Goal: Book appointment/travel/reservation

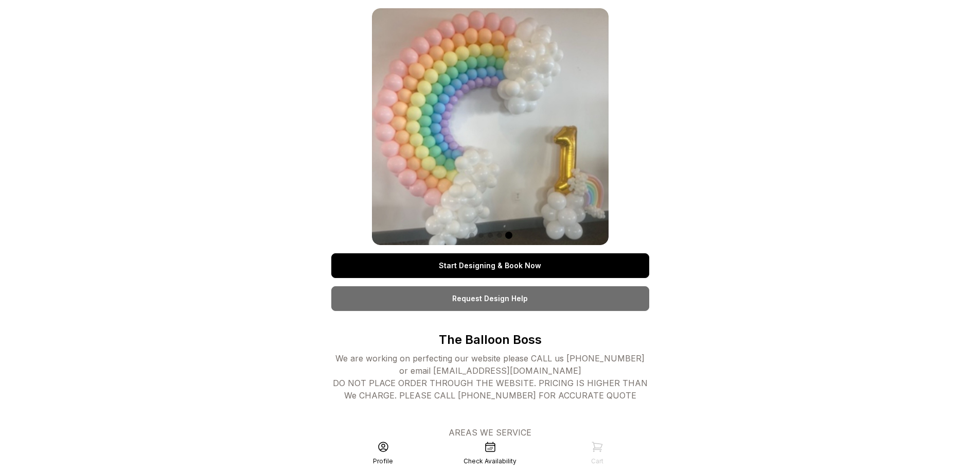
click at [508, 267] on link "Start Designing & Book Now" at bounding box center [490, 265] width 318 height 25
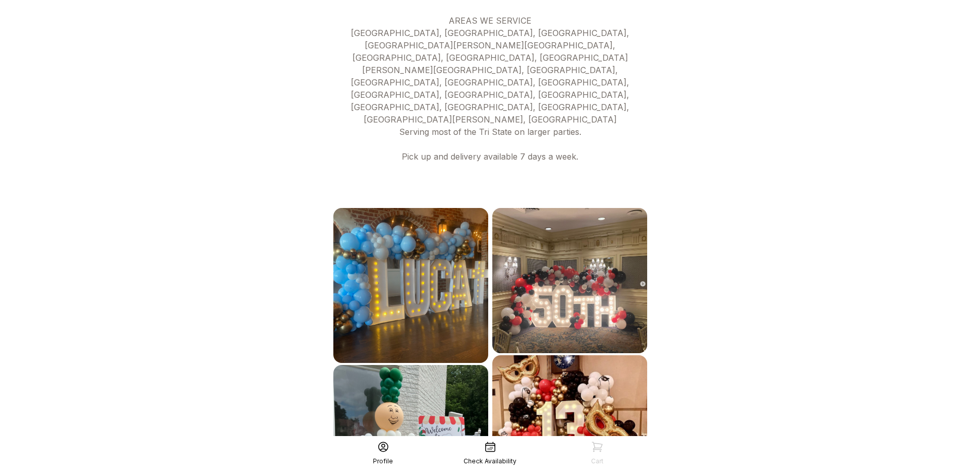
scroll to position [504, 0]
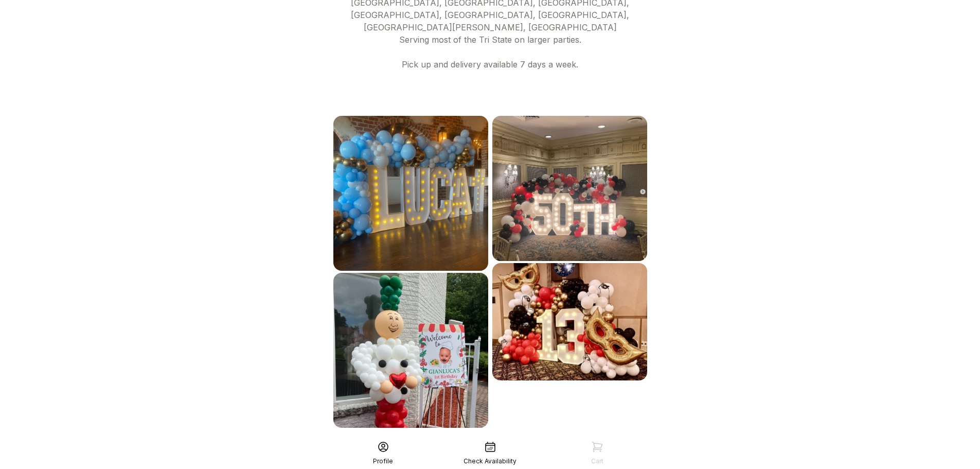
click at [490, 438] on div "See More" at bounding box center [490, 450] width 318 height 25
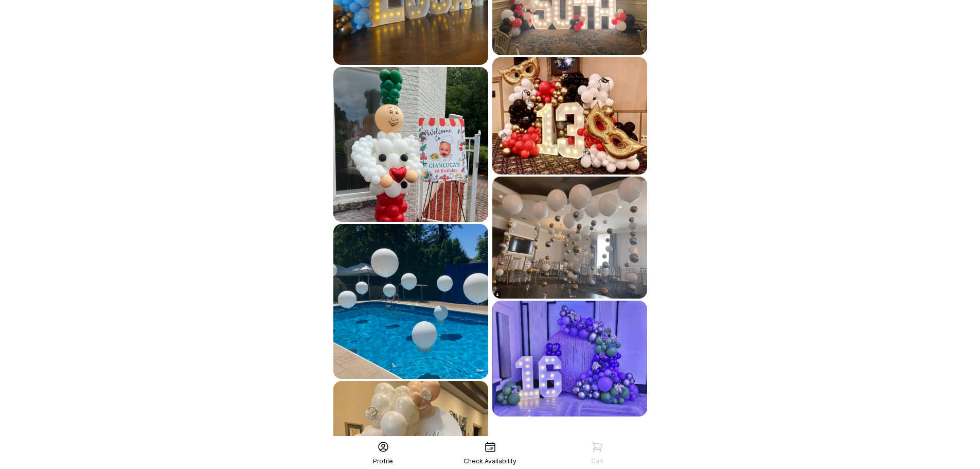
scroll to position [818, 0]
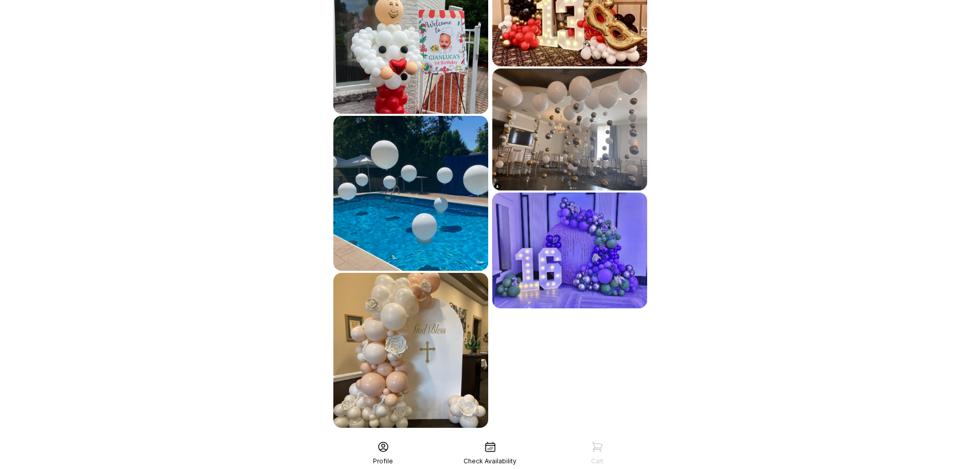
click at [512, 438] on div "See More" at bounding box center [490, 450] width 318 height 25
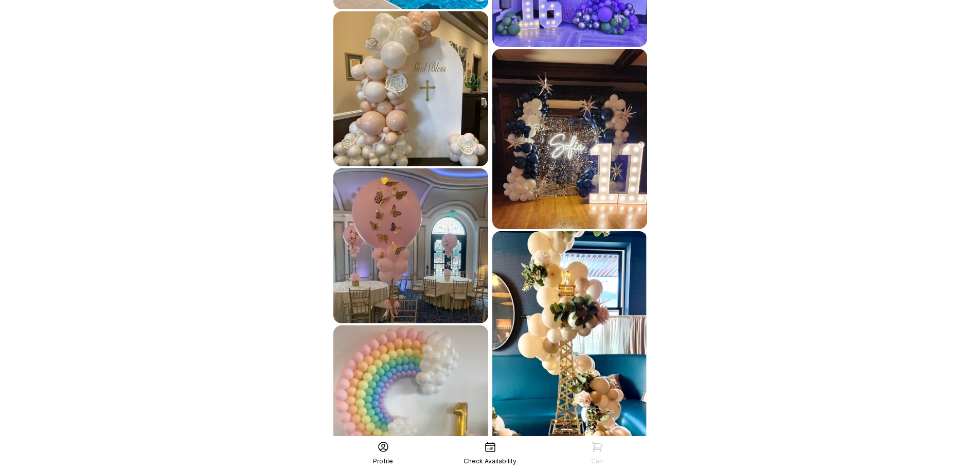
scroll to position [1133, 0]
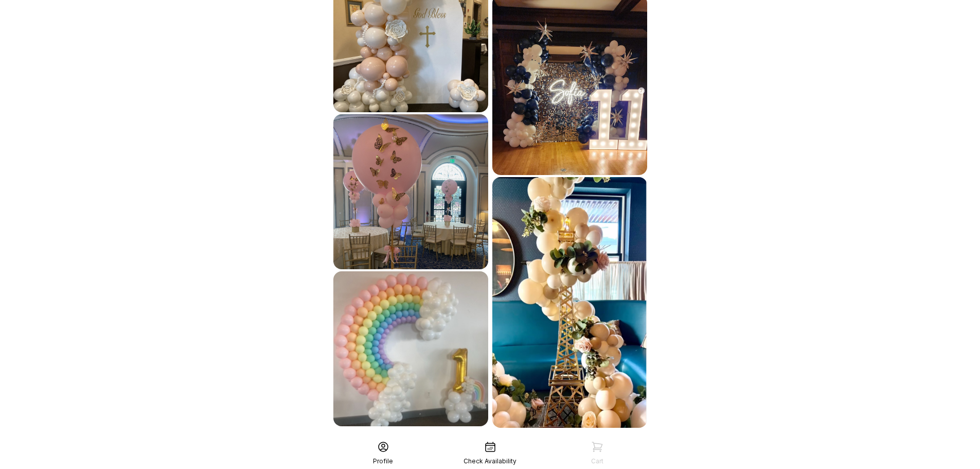
click at [543, 438] on div "See More" at bounding box center [490, 450] width 318 height 25
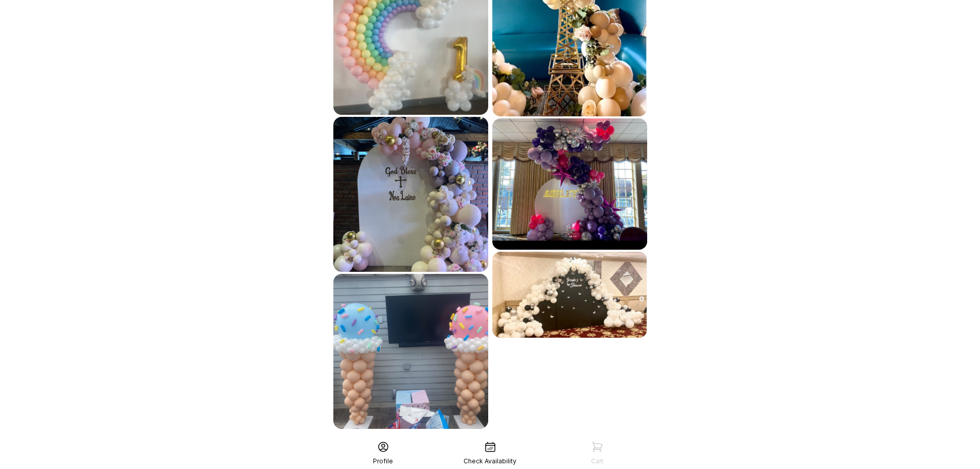
scroll to position [1445, 0]
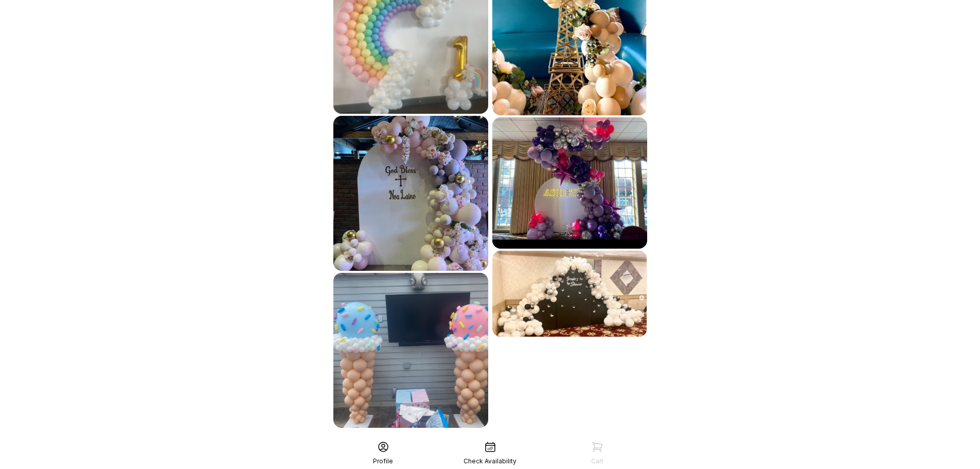
click at [483, 438] on div "See More" at bounding box center [490, 450] width 318 height 25
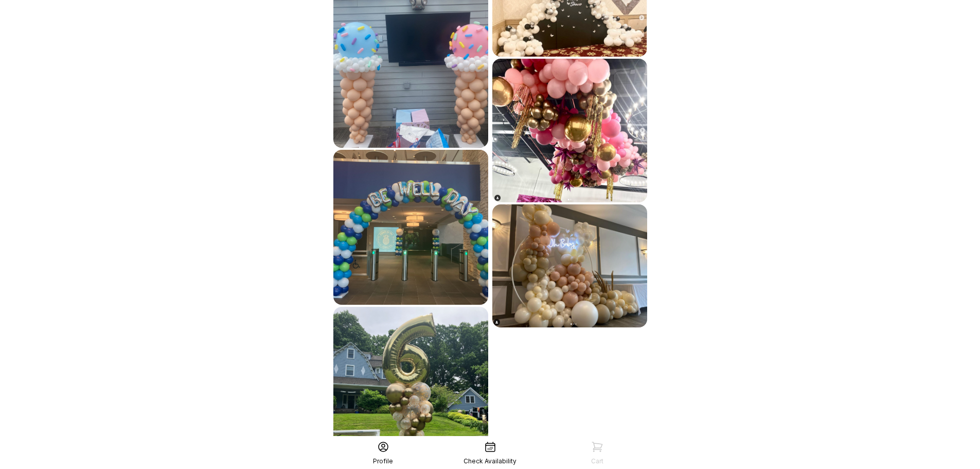
scroll to position [1759, 0]
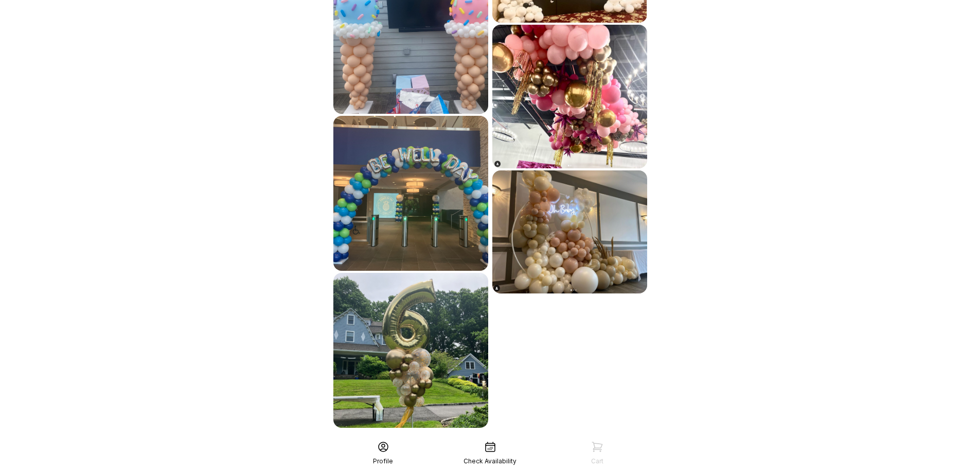
click at [557, 438] on div "See More" at bounding box center [490, 450] width 318 height 25
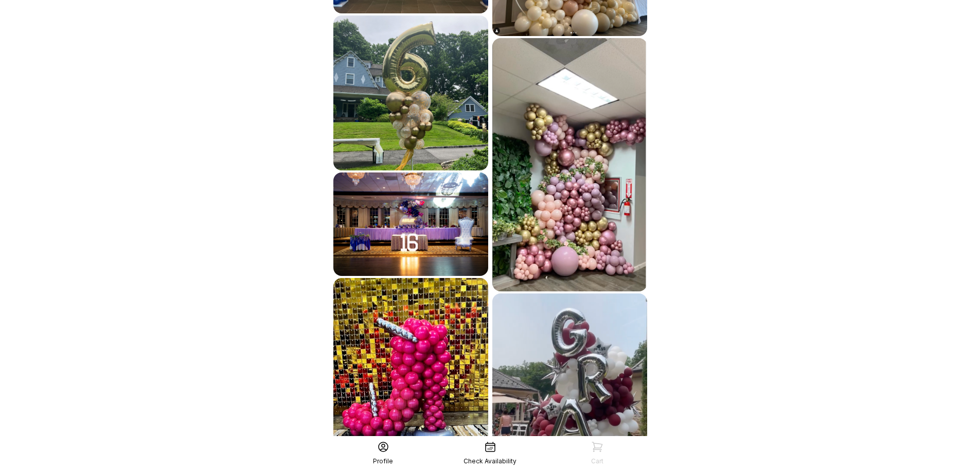
scroll to position [2099, 0]
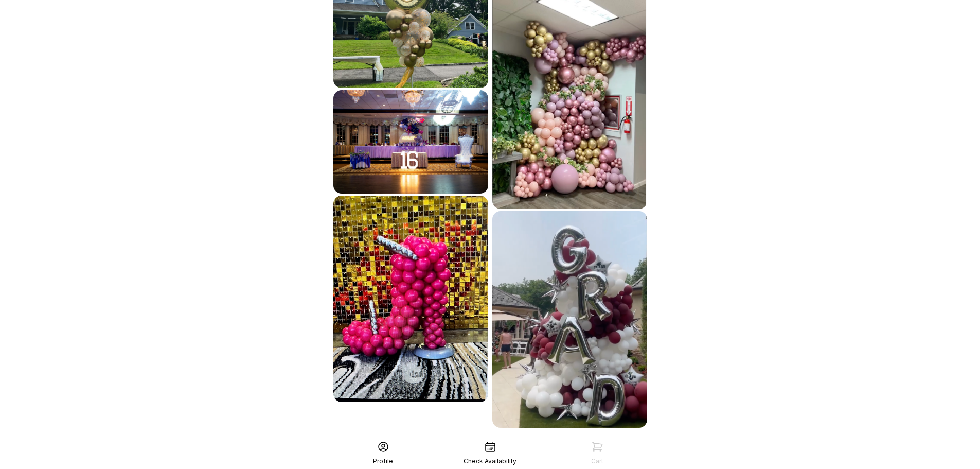
click at [502, 438] on div "See More" at bounding box center [490, 450] width 318 height 25
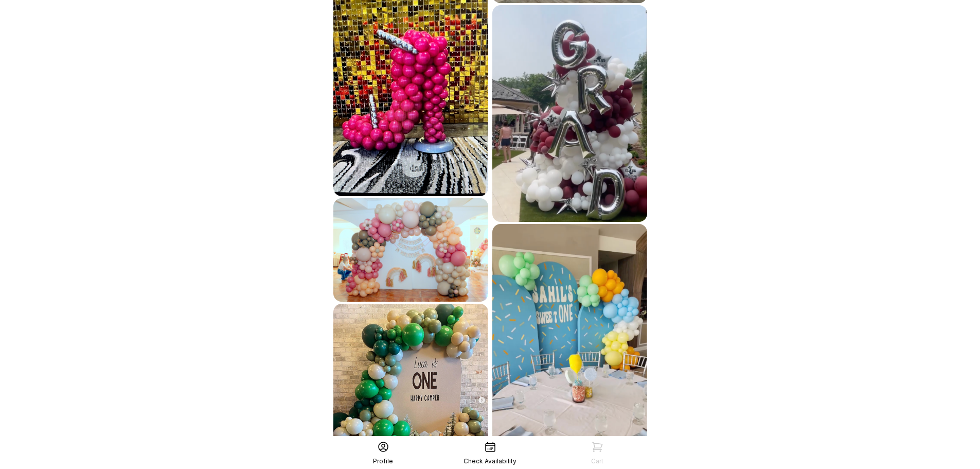
scroll to position [2476, 0]
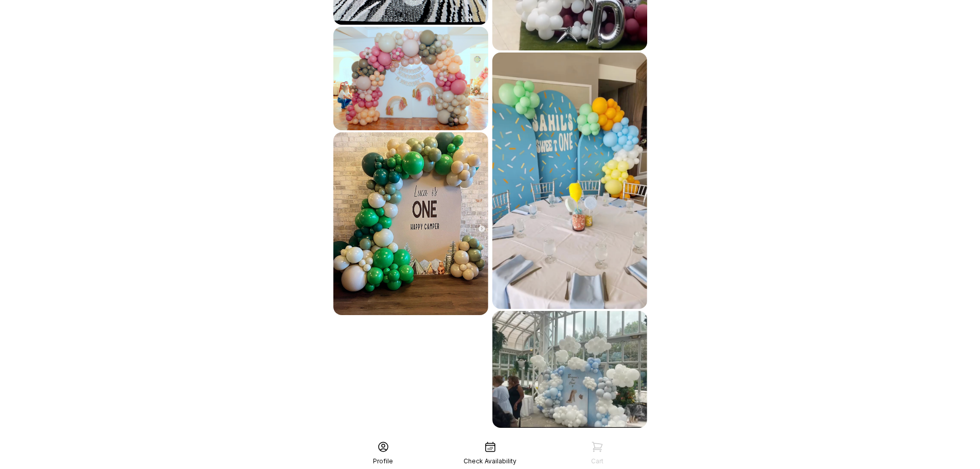
click at [539, 438] on div "See More" at bounding box center [490, 450] width 318 height 25
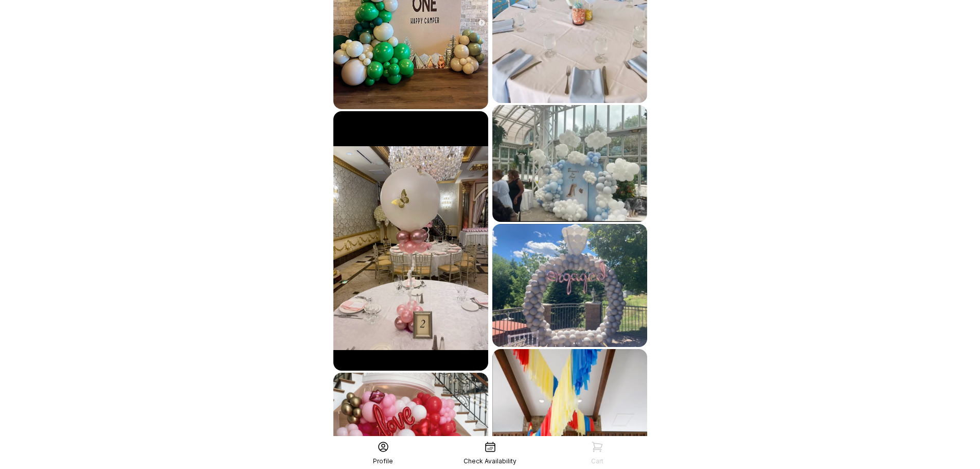
scroll to position [2861, 0]
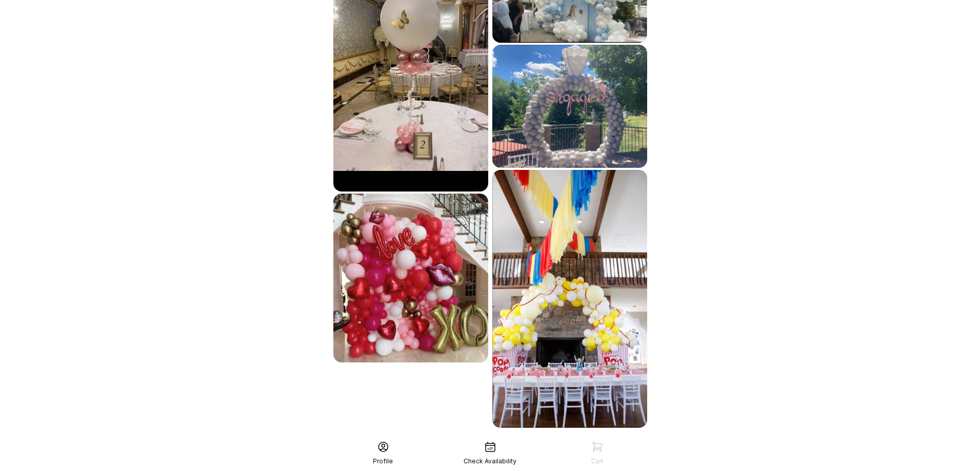
click at [540, 438] on div "See More" at bounding box center [490, 450] width 318 height 25
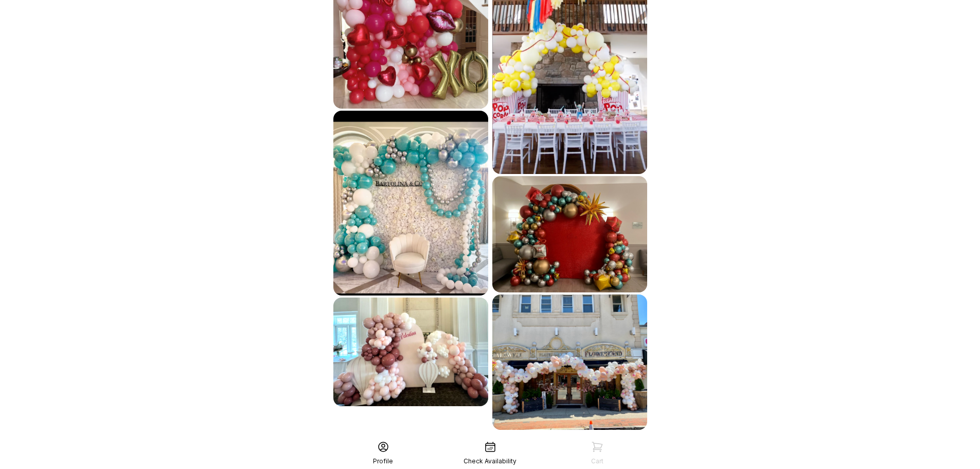
scroll to position [3117, 0]
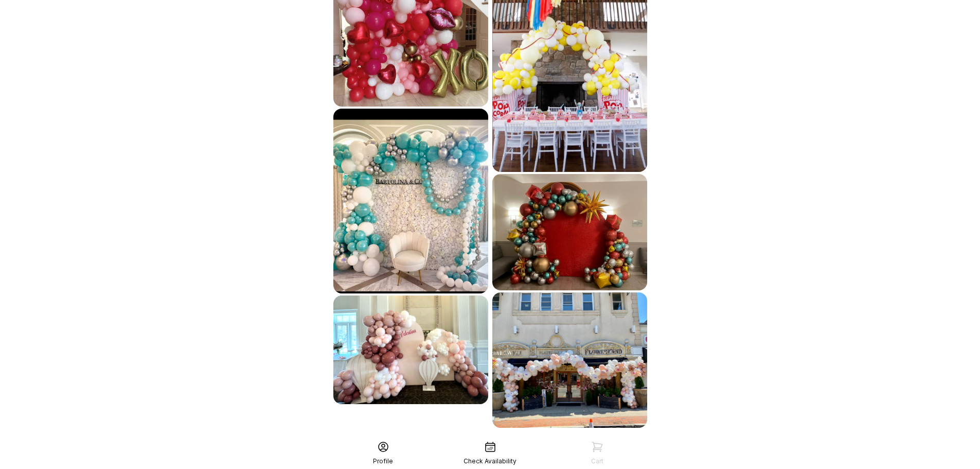
click at [541, 438] on div "See More" at bounding box center [490, 450] width 318 height 25
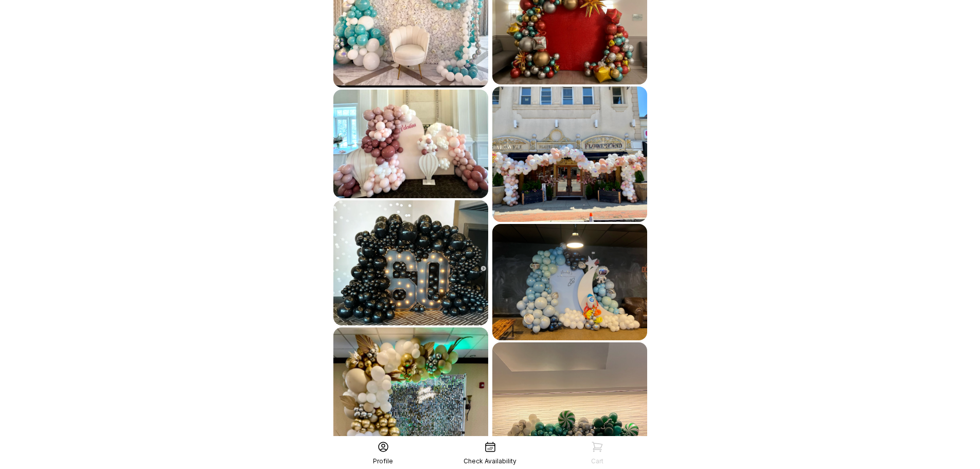
scroll to position [3443, 0]
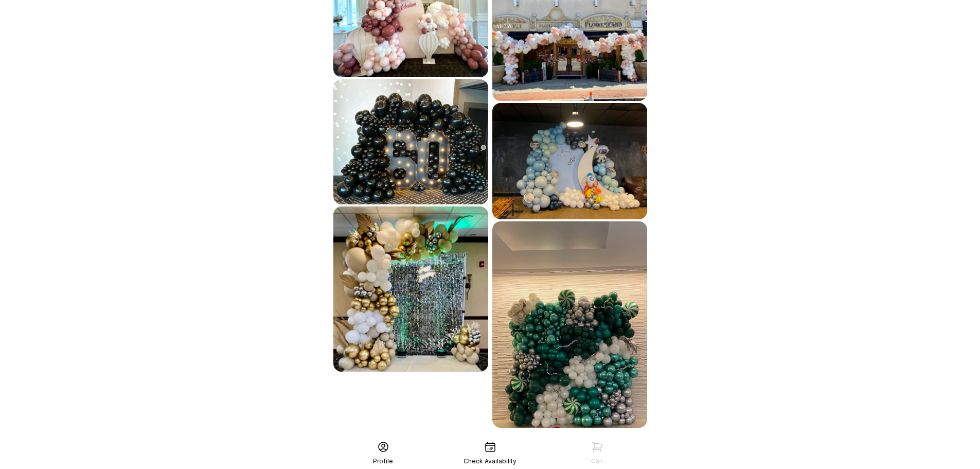
click at [493, 438] on div "See More" at bounding box center [490, 450] width 318 height 25
click at [520, 438] on div "See More" at bounding box center [490, 450] width 318 height 25
click at [524, 438] on div "See More" at bounding box center [490, 450] width 318 height 25
